Goal: Information Seeking & Learning: Learn about a topic

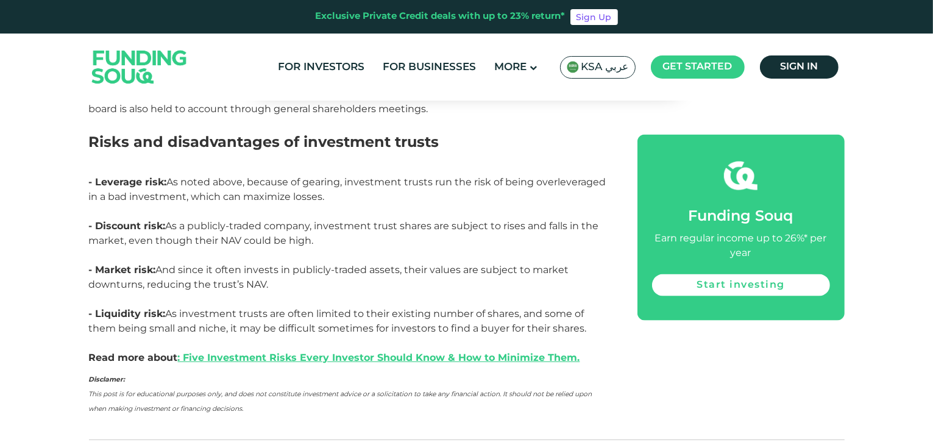
scroll to position [1710, 0]
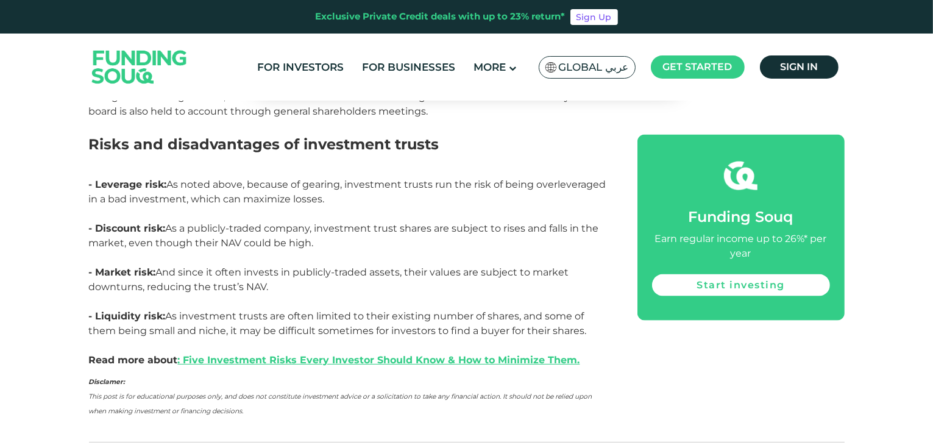
drag, startPoint x: 93, startPoint y: 275, endPoint x: 275, endPoint y: 291, distance: 182.8
click at [275, 291] on p "- Market risk: And since it often invests in publicly-traded assets, their valu…" at bounding box center [349, 287] width 521 height 44
copy p "Market risk: And since it often invests in publicly-traded assets, their values…"
click at [203, 265] on p "- Market risk: And since it often invests in publicly-traded assets, their valu…" at bounding box center [349, 287] width 521 height 44
drag, startPoint x: 96, startPoint y: 271, endPoint x: 272, endPoint y: 288, distance: 176.8
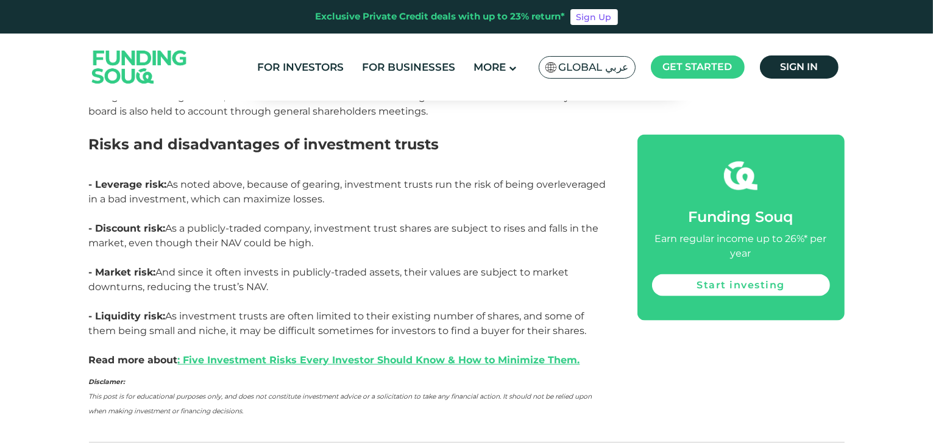
click at [272, 288] on p "- Market risk: And since it often invests in publicly-traded assets, their valu…" at bounding box center [349, 287] width 521 height 44
copy p "Market risk: And since it often invests in publicly-traded assets, their values…"
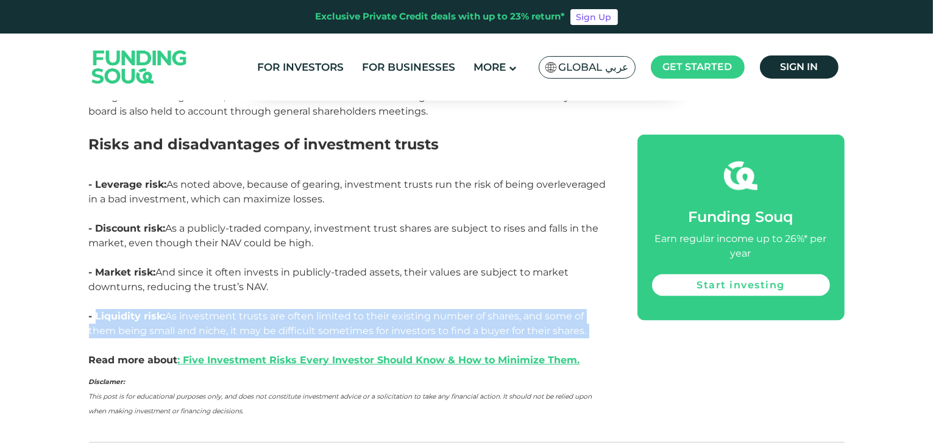
drag, startPoint x: 94, startPoint y: 312, endPoint x: 625, endPoint y: 334, distance: 531.0
copy p "Liquidity risk: As investment trusts are often limited to their existing number…"
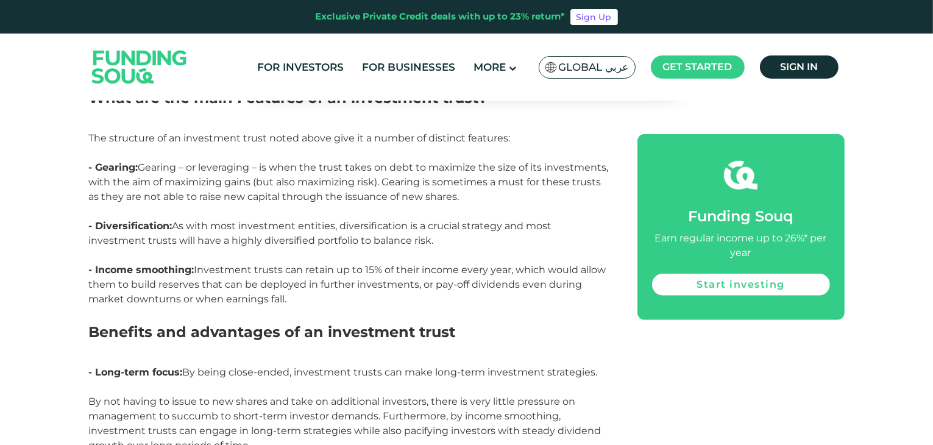
scroll to position [1214, 0]
